Goal: Check status: Check status

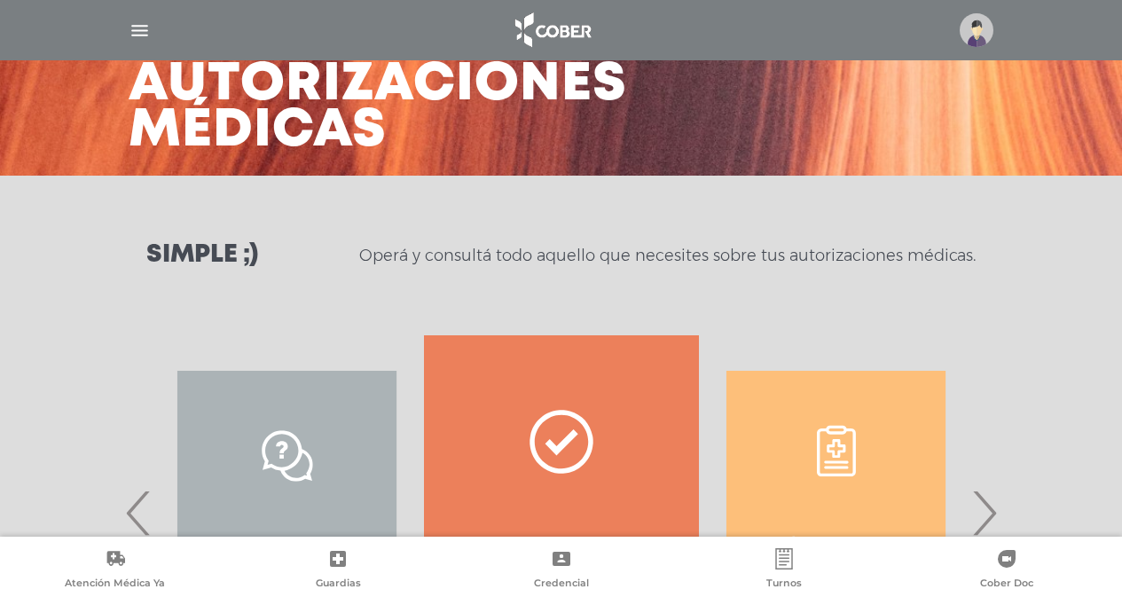
scroll to position [293, 0]
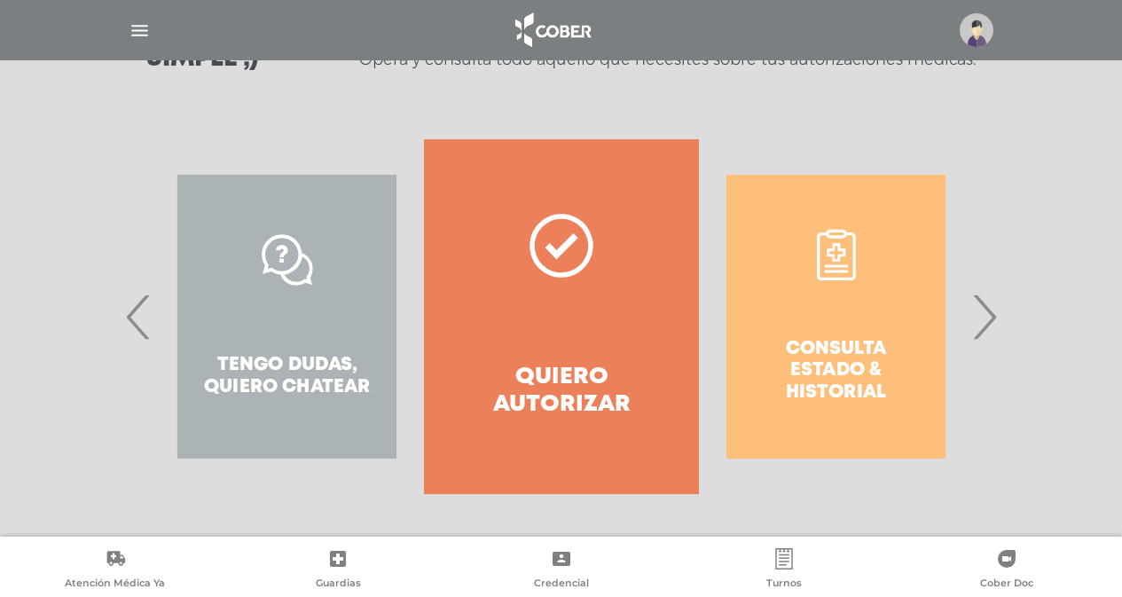
click at [971, 309] on div "Consulta estado & historial" at bounding box center [836, 316] width 274 height 355
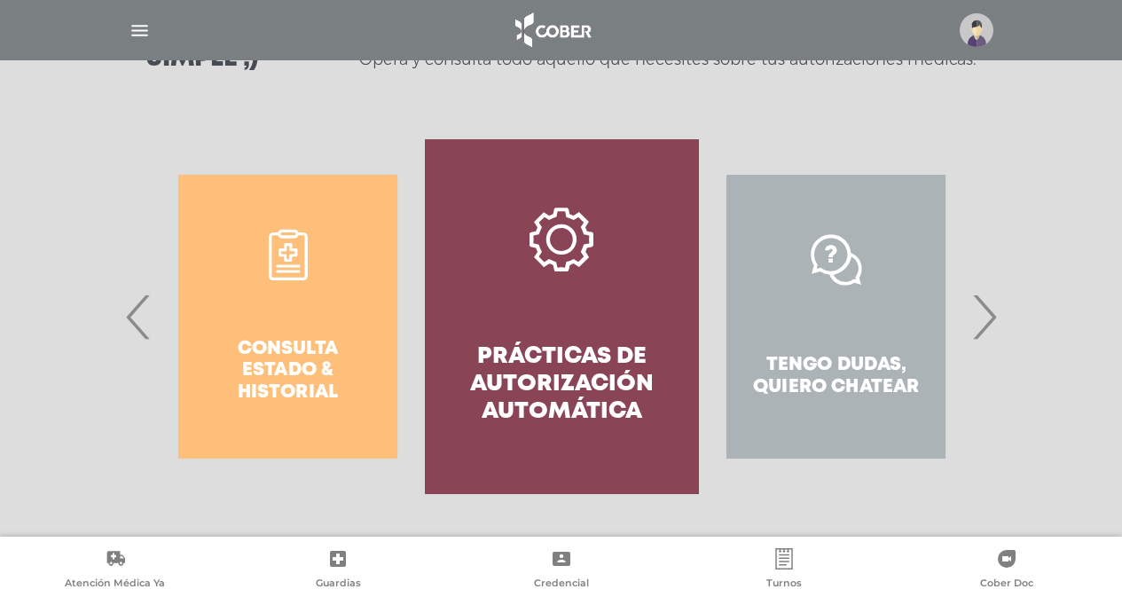
click at [137, 327] on span "‹" at bounding box center [138, 317] width 35 height 96
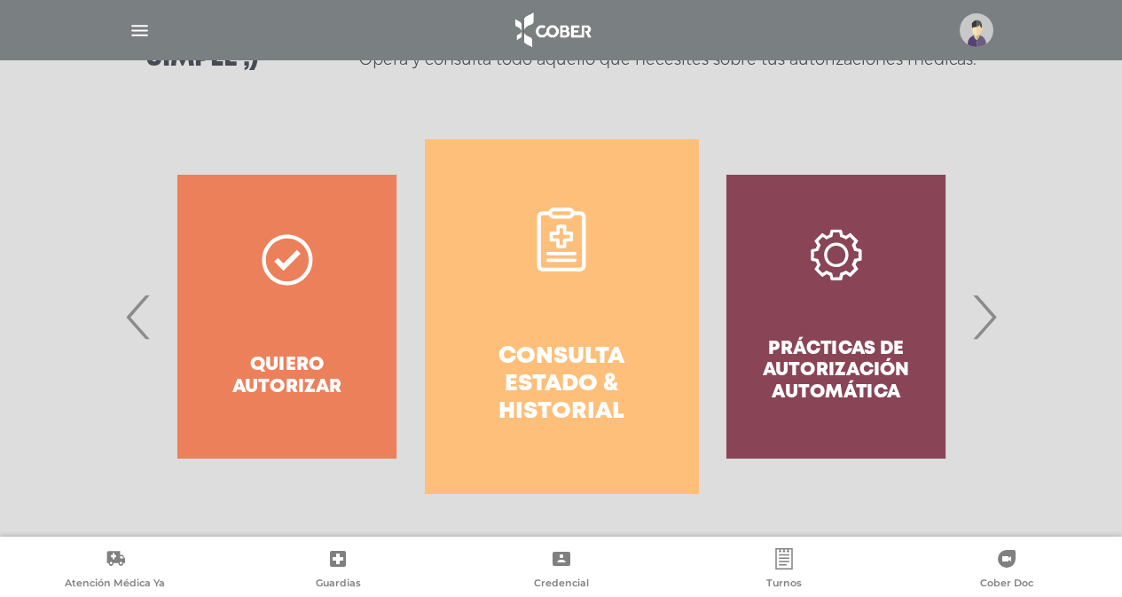
click at [560, 349] on h4 "Consulta estado & historial" at bounding box center [562, 384] width 210 height 83
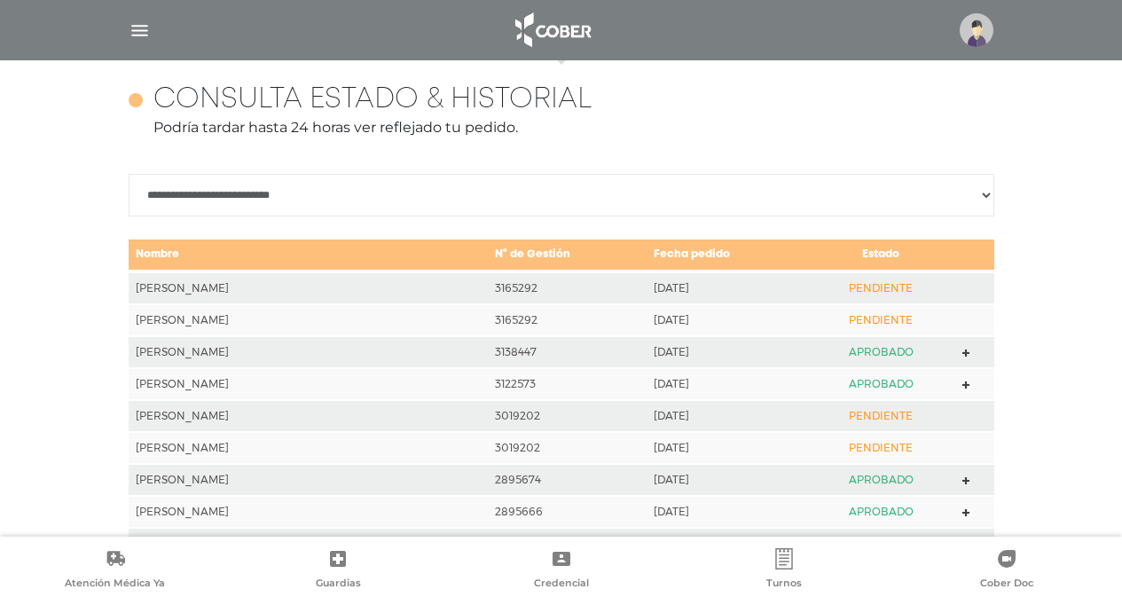
scroll to position [787, 0]
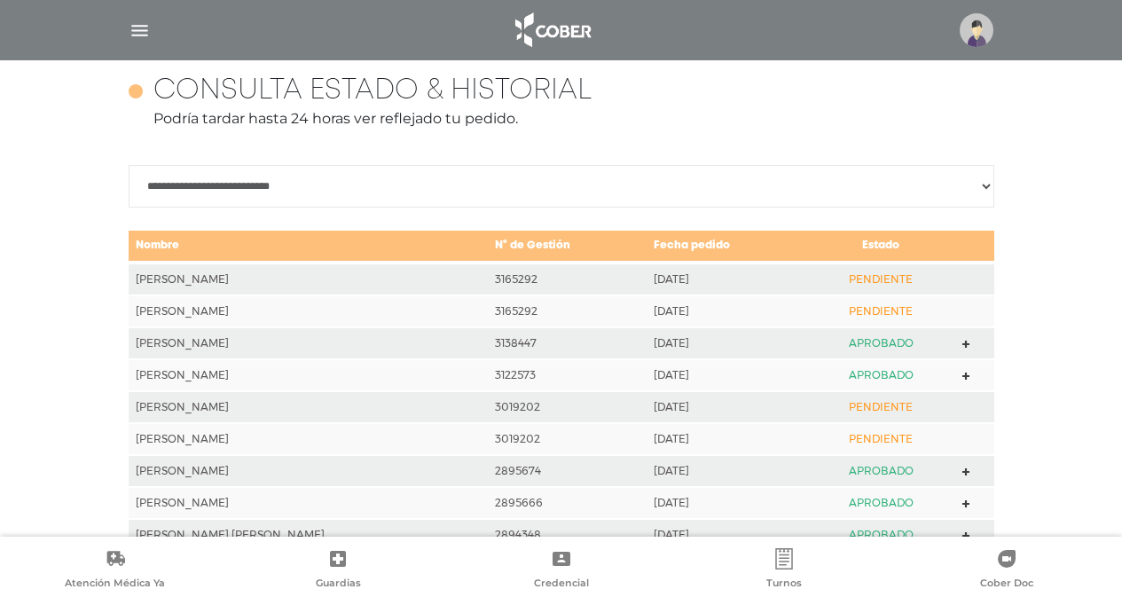
click at [140, 27] on img "button" at bounding box center [140, 31] width 22 height 22
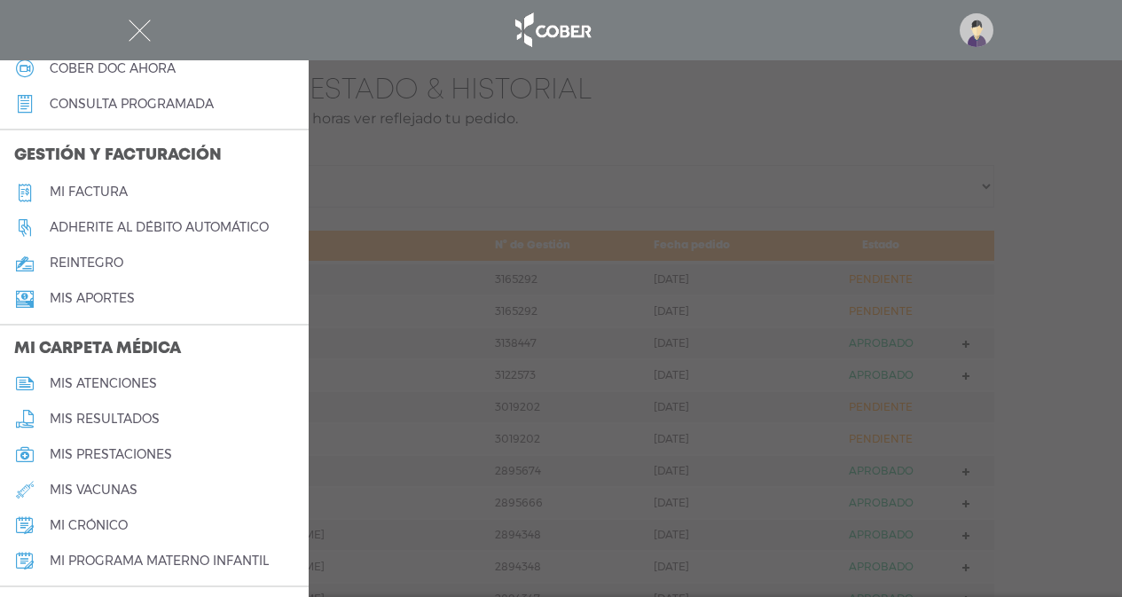
scroll to position [570, 0]
click at [96, 192] on h5 "Mi factura" at bounding box center [89, 190] width 78 height 15
